Goal: Task Accomplishment & Management: Use online tool/utility

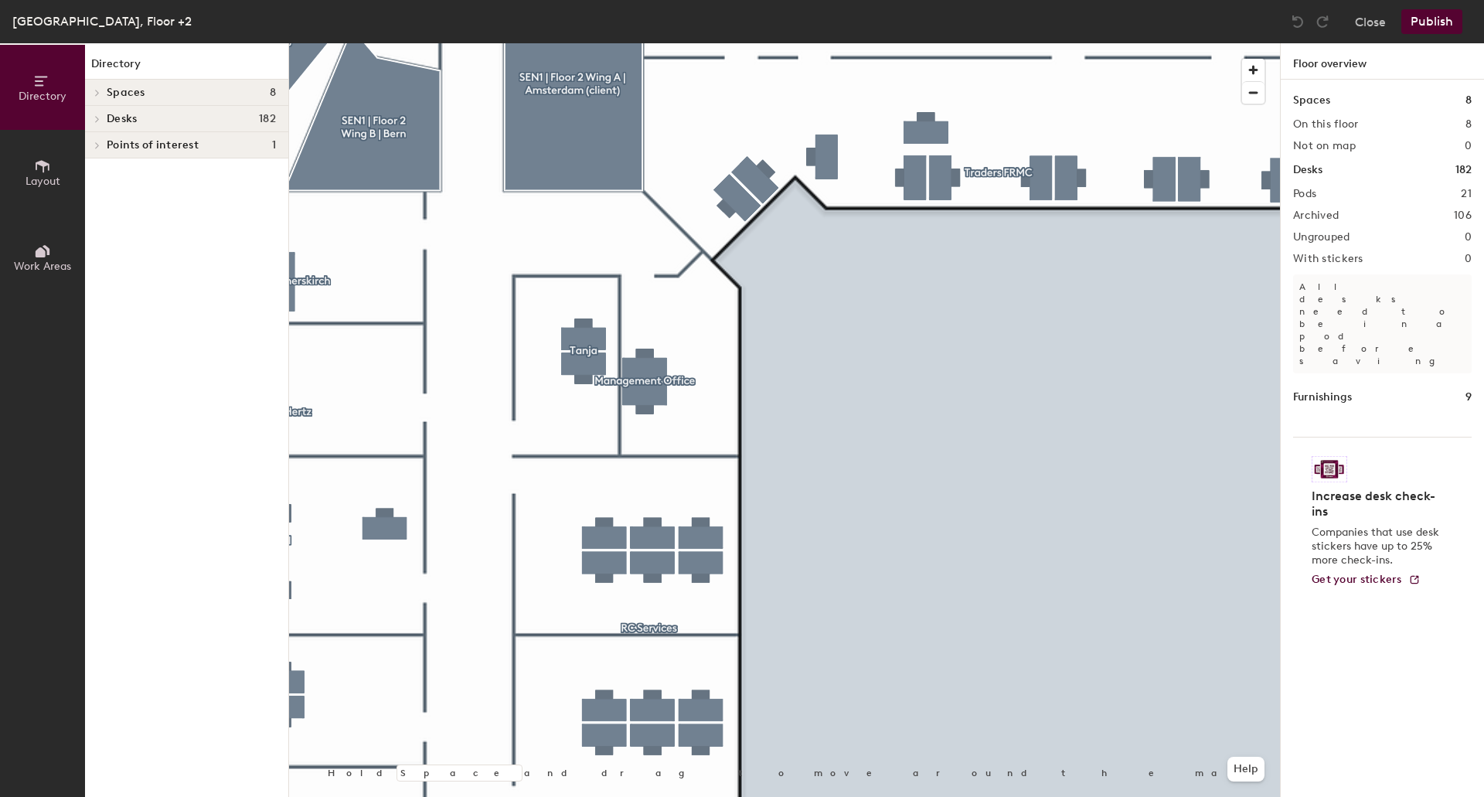
click at [101, 121] on span at bounding box center [96, 119] width 13 height 8
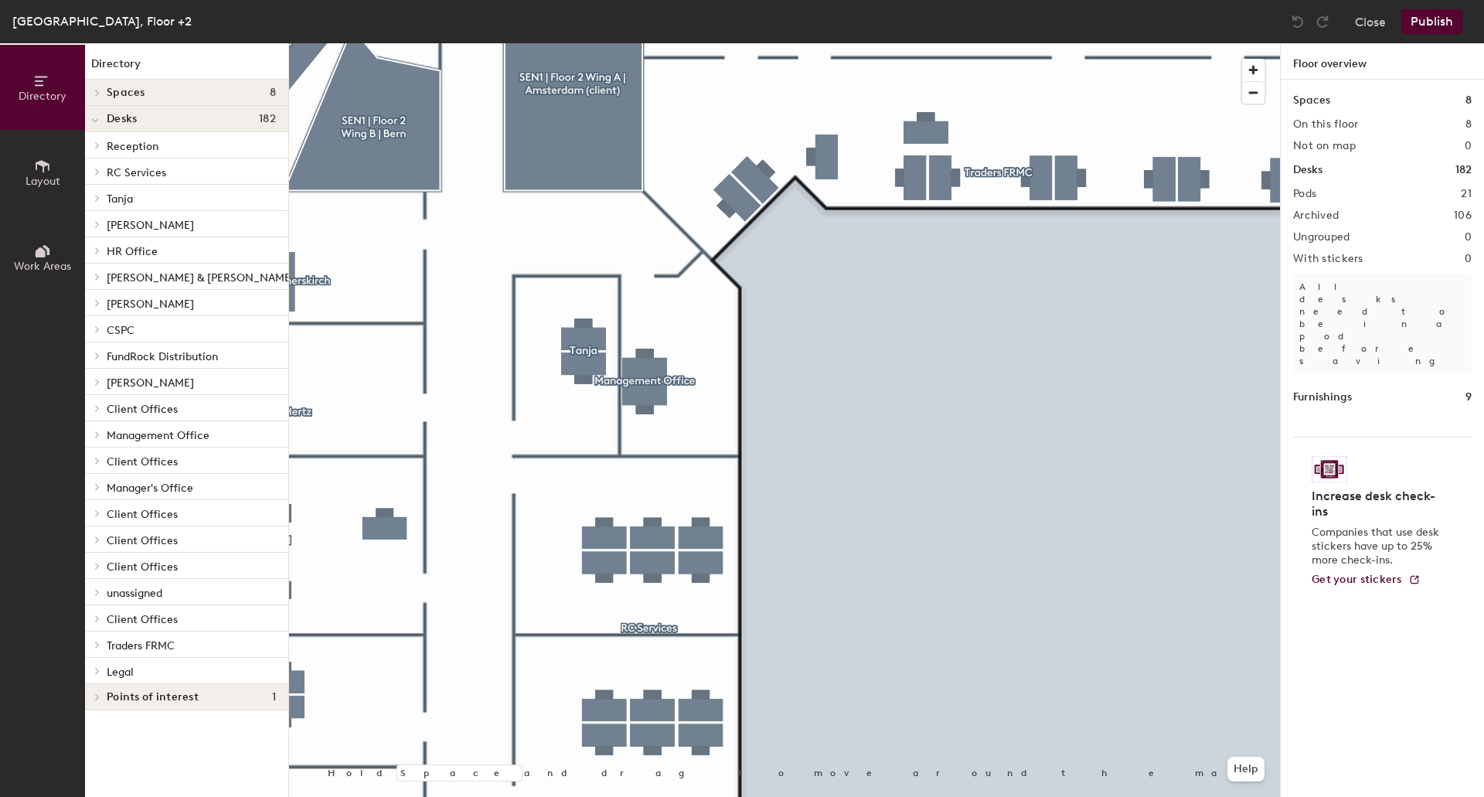
click at [178, 435] on span "Management Office" at bounding box center [158, 435] width 103 height 13
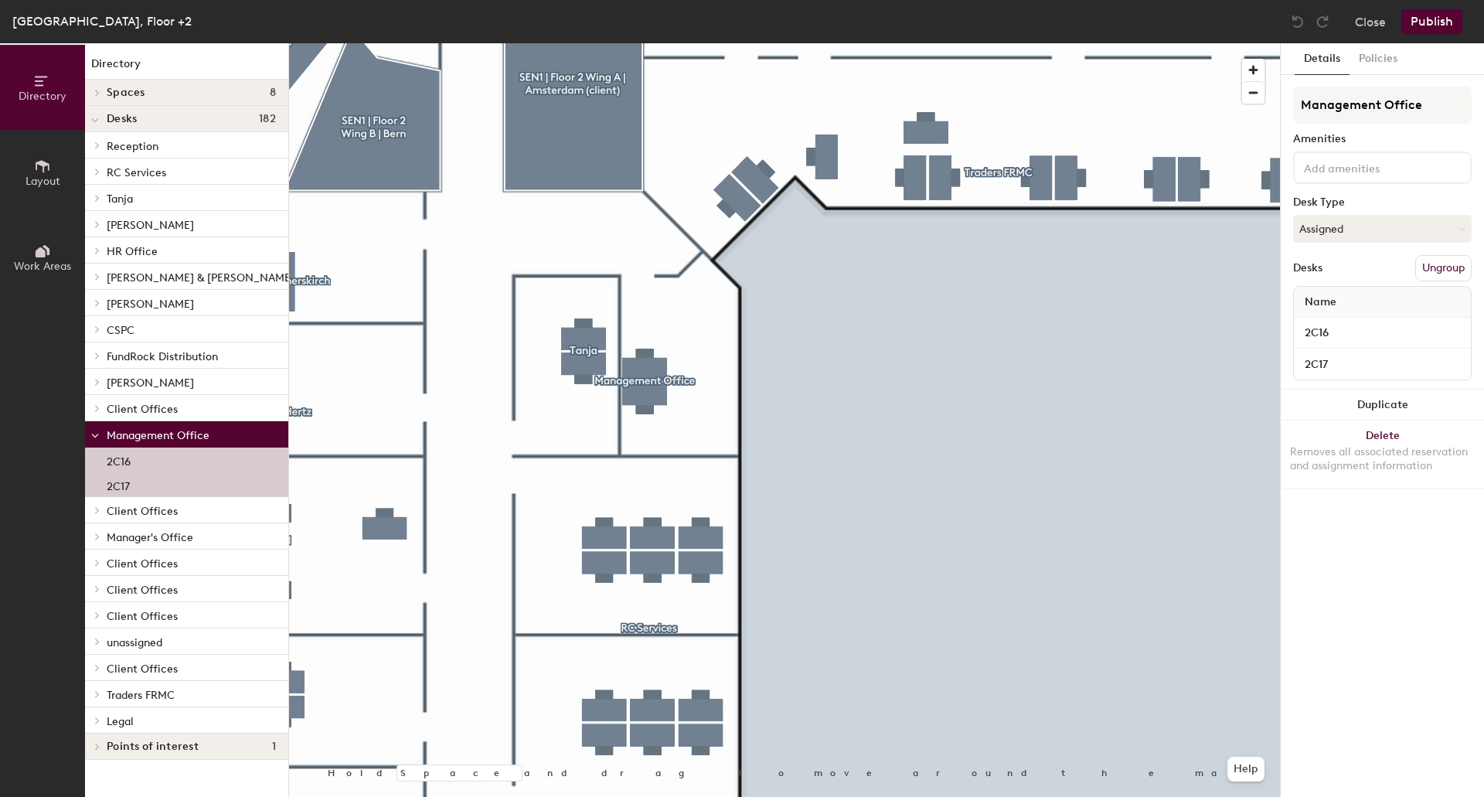
click at [122, 490] on p "2C17" at bounding box center [118, 484] width 23 height 18
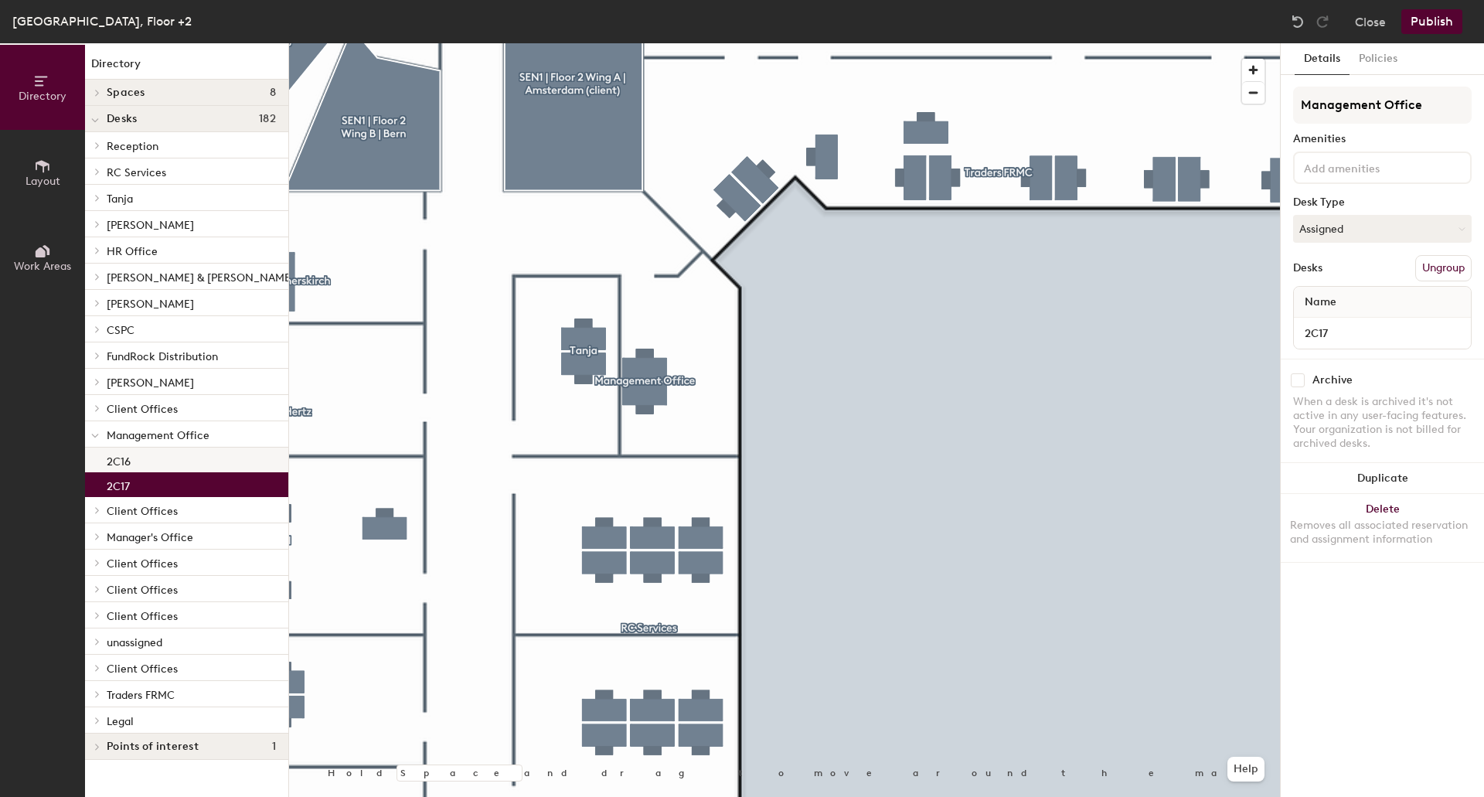
click at [125, 465] on p "2C16" at bounding box center [119, 460] width 24 height 18
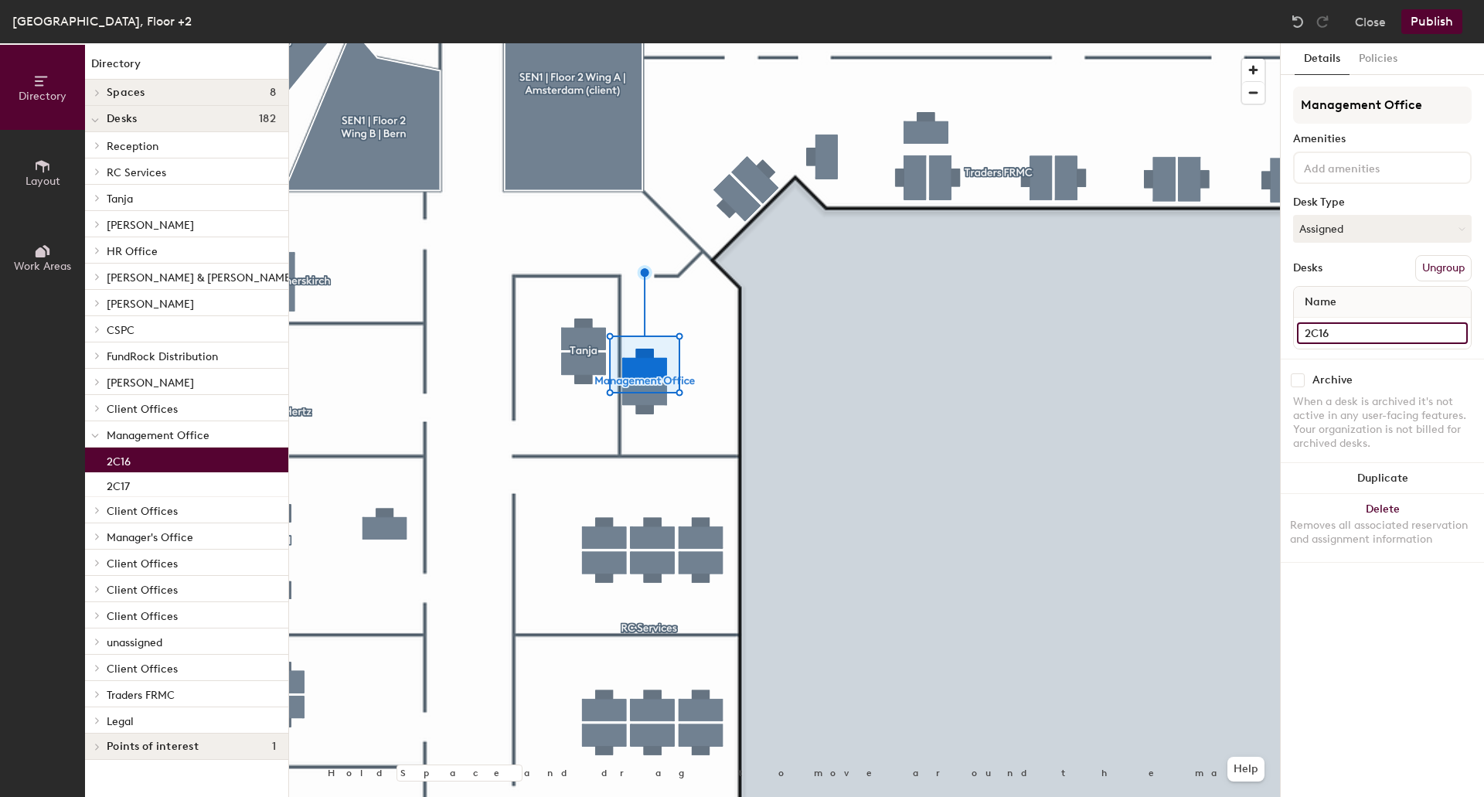
click at [1360, 327] on input "2C16" at bounding box center [1382, 333] width 171 height 22
type input "4"
type input "2C14"
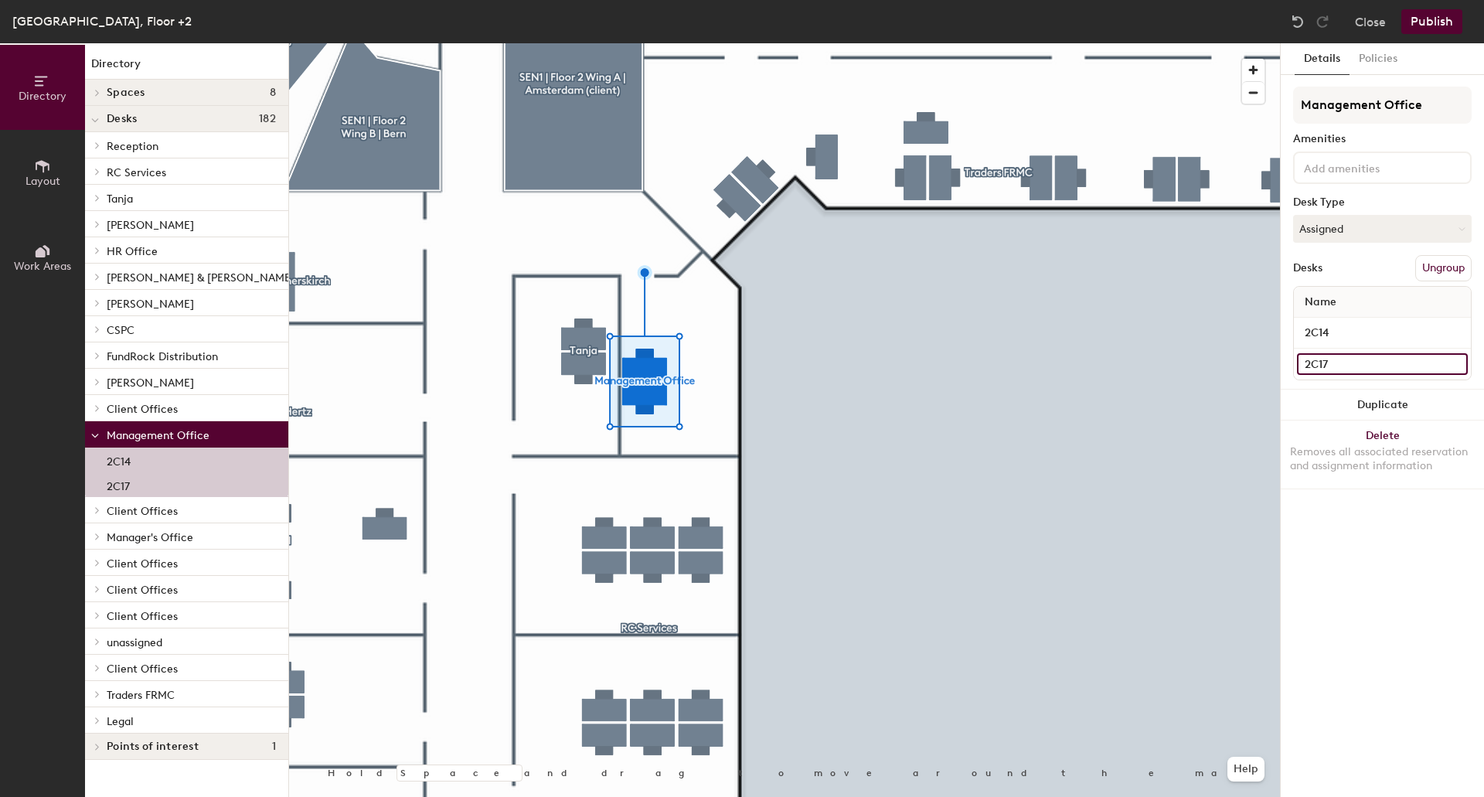
click at [1459, 364] on input "2C17" at bounding box center [1382, 364] width 171 height 22
click at [1405, 369] on input "2C17" at bounding box center [1382, 364] width 171 height 22
type input "2C15"
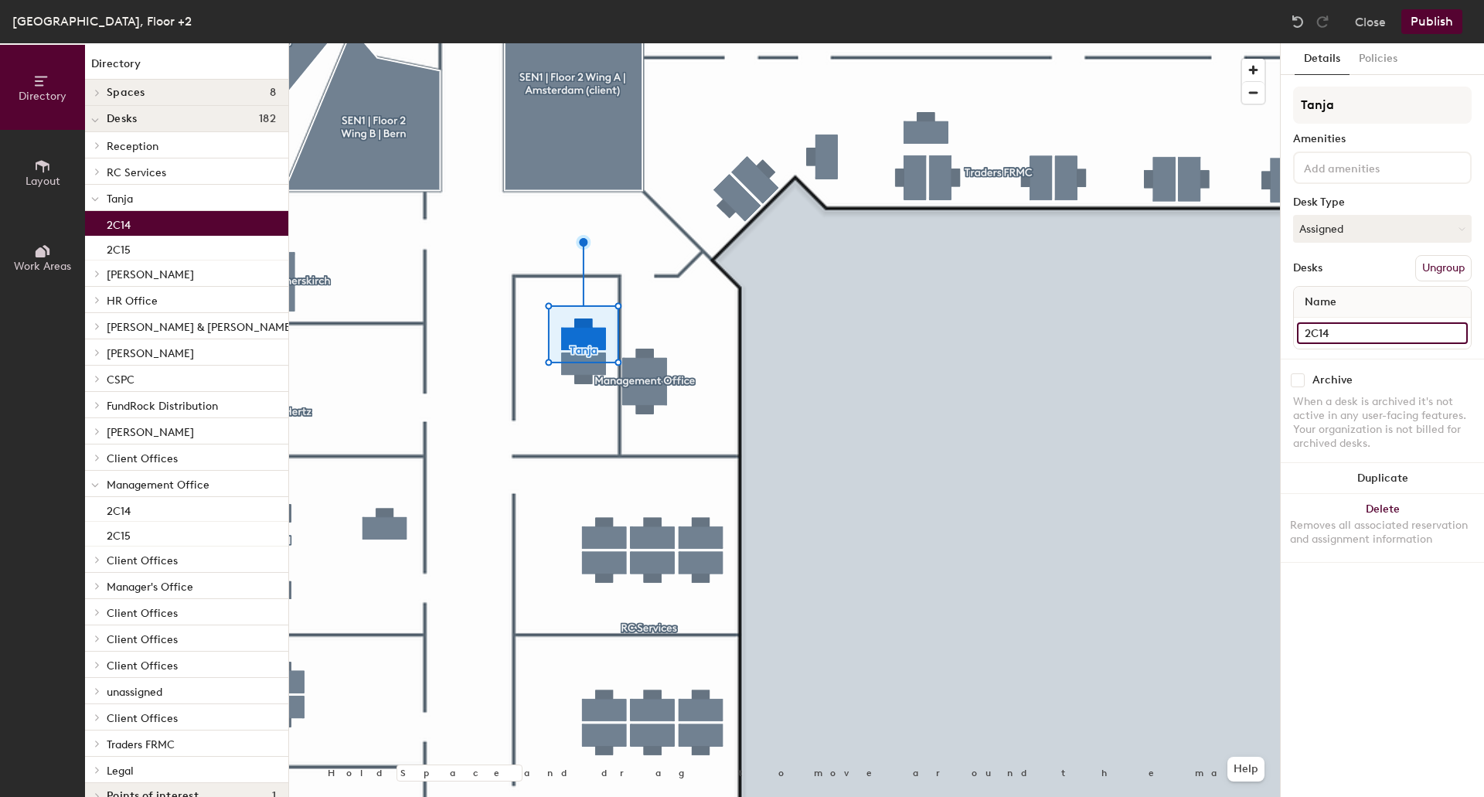
click at [1363, 335] on input "2C14" at bounding box center [1382, 333] width 171 height 22
click at [1365, 331] on input "2C14" at bounding box center [1382, 333] width 171 height 22
type input "2C16"
click at [1346, 337] on input "2C15" at bounding box center [1382, 333] width 171 height 22
click at [1351, 335] on input "2C15" at bounding box center [1382, 333] width 171 height 22
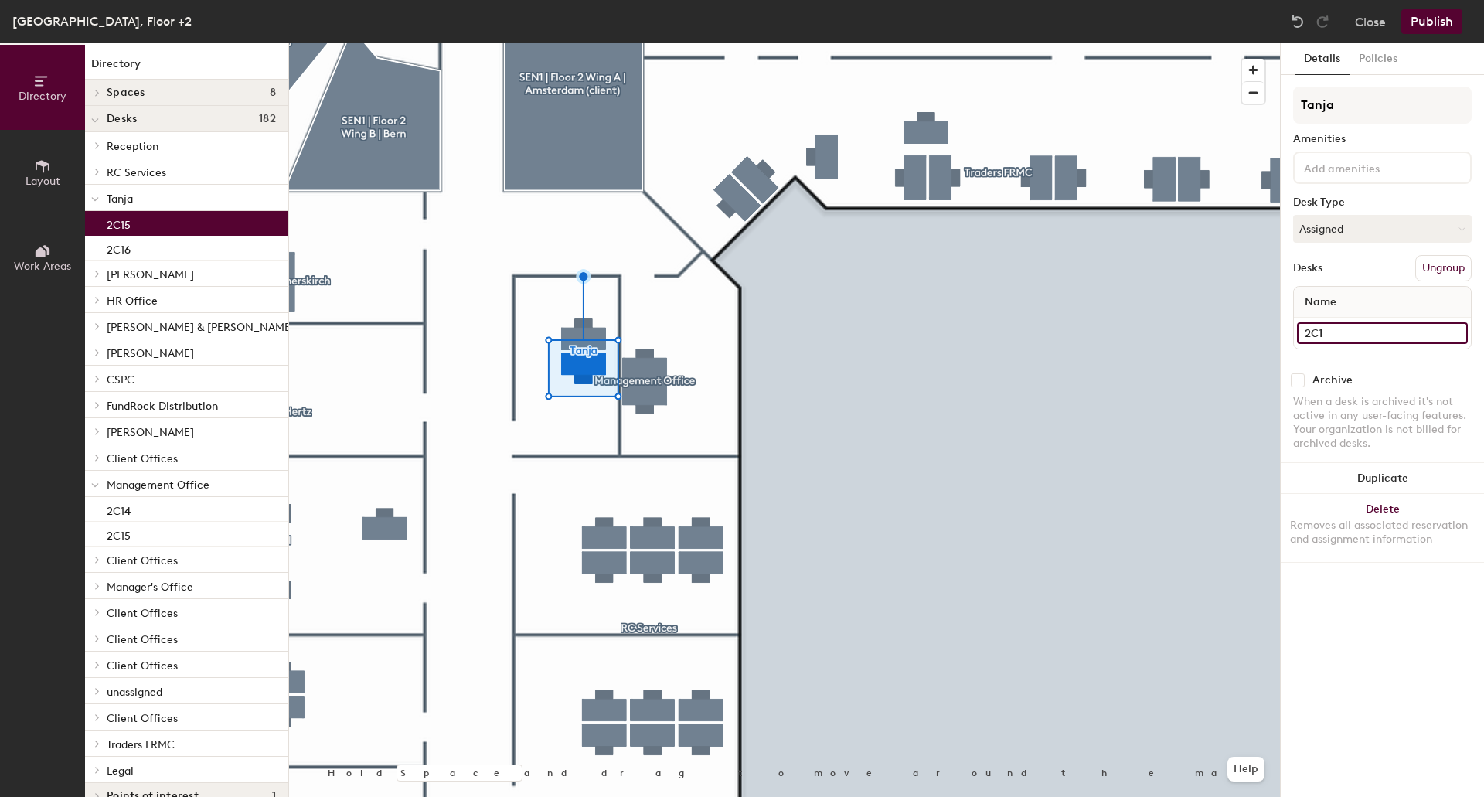
type input "2C17"
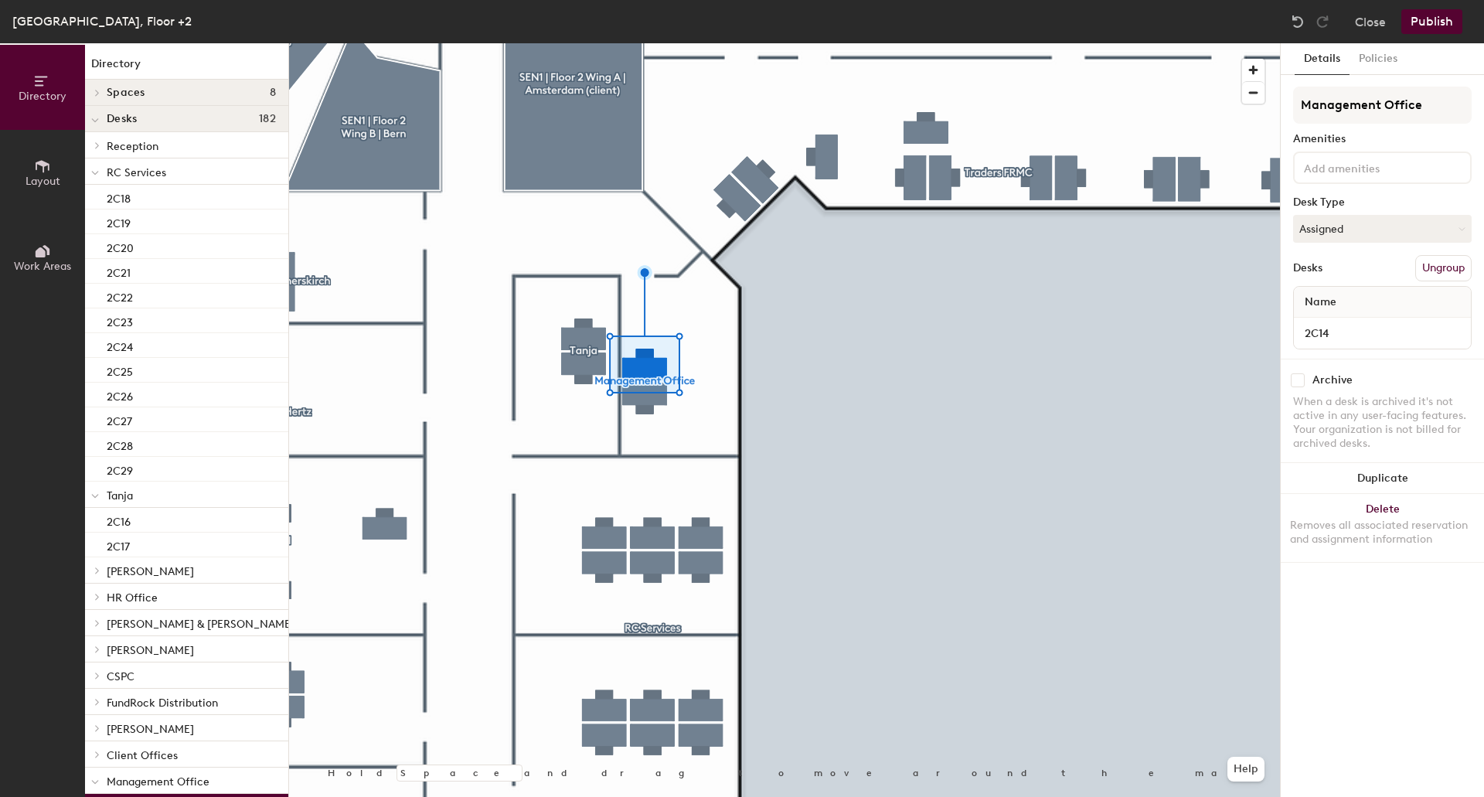
click at [1434, 22] on button "Publish" at bounding box center [1431, 21] width 61 height 25
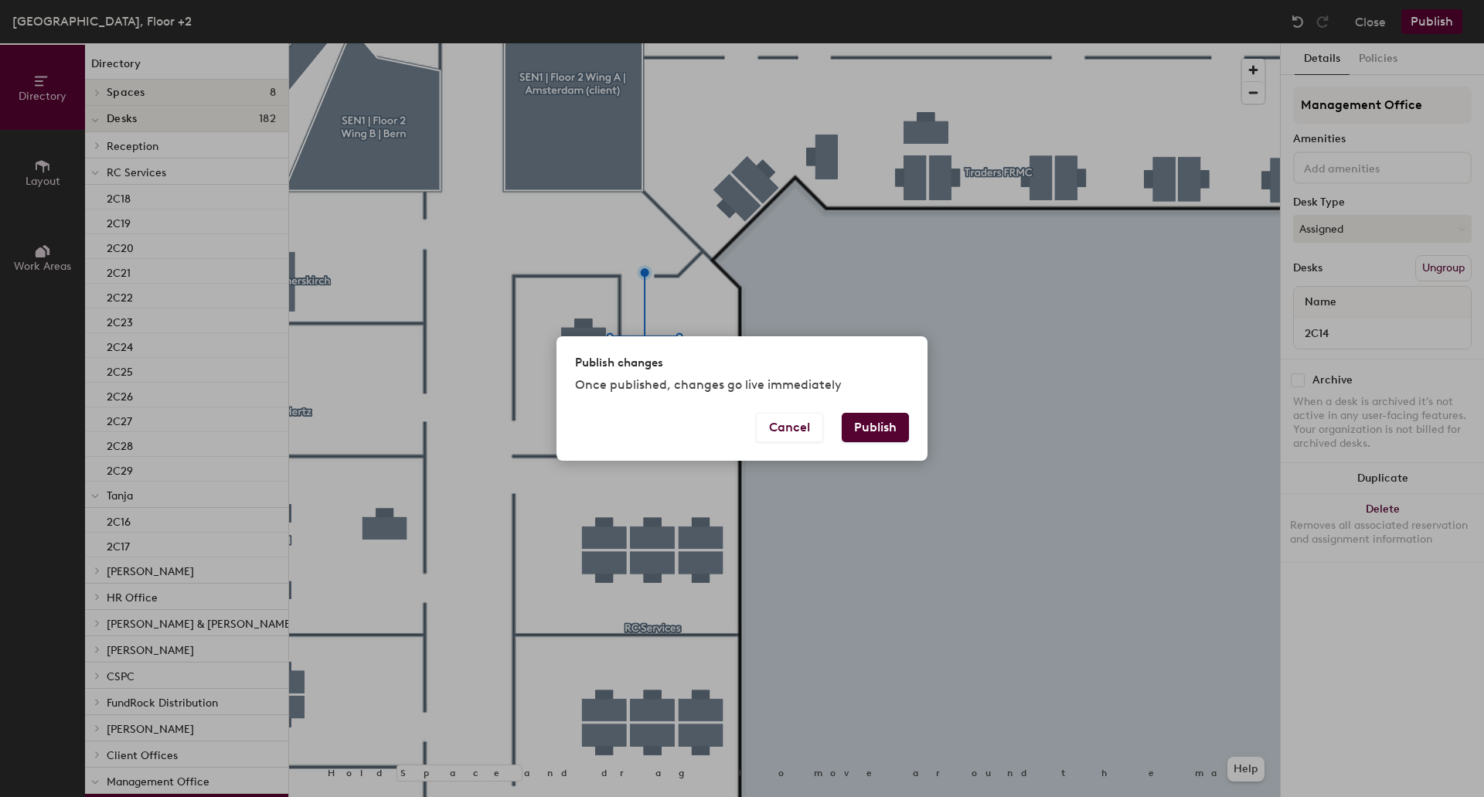
click at [890, 432] on button "Publish" at bounding box center [875, 427] width 67 height 29
